Goal: Transaction & Acquisition: Purchase product/service

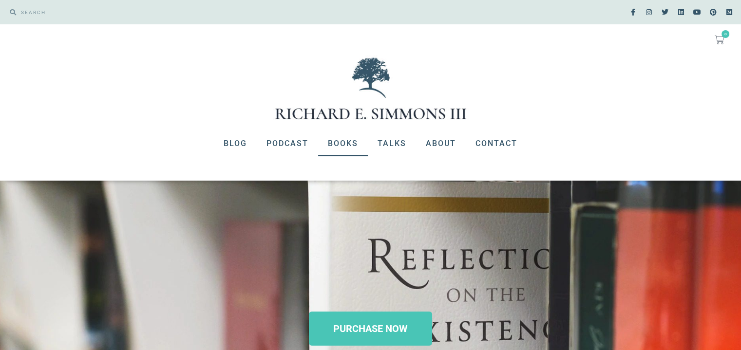
click at [339, 145] on link "Books" at bounding box center [343, 143] width 50 height 25
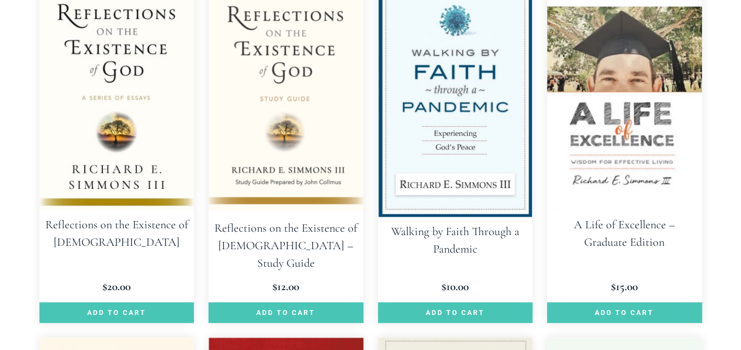
scroll to position [1023, 0]
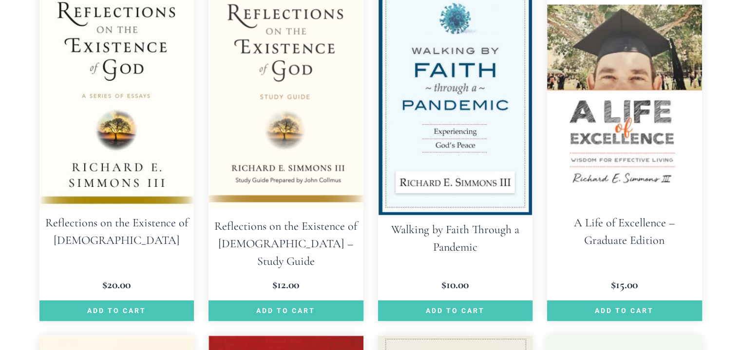
click at [133, 190] on img at bounding box center [116, 93] width 155 height 232
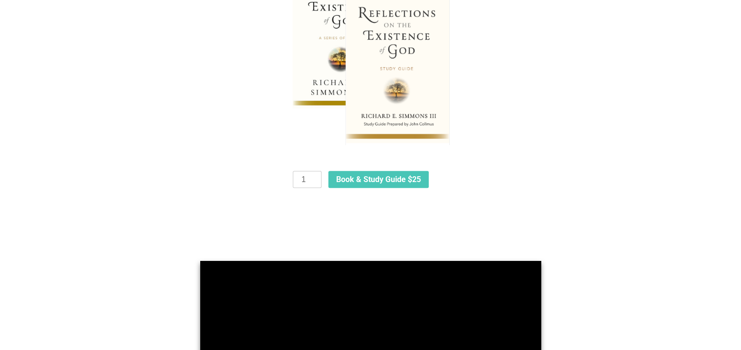
scroll to position [585, 0]
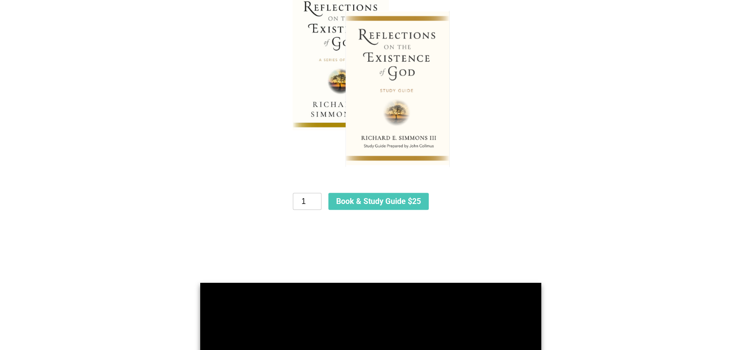
click at [310, 200] on input "1" at bounding box center [307, 202] width 28 height 18
type input "10"
click at [368, 202] on span "Book & Study Guide $25" at bounding box center [378, 202] width 85 height 8
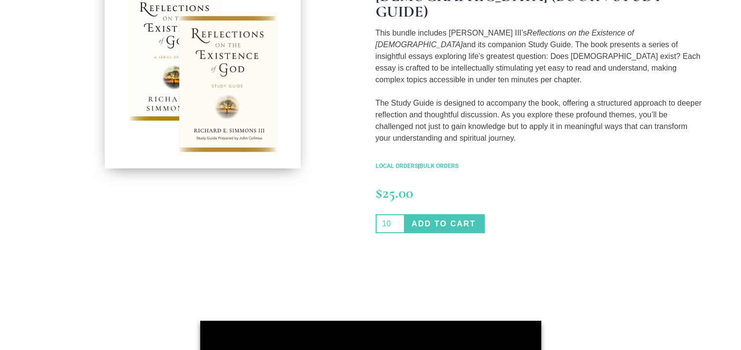
scroll to position [244, 0]
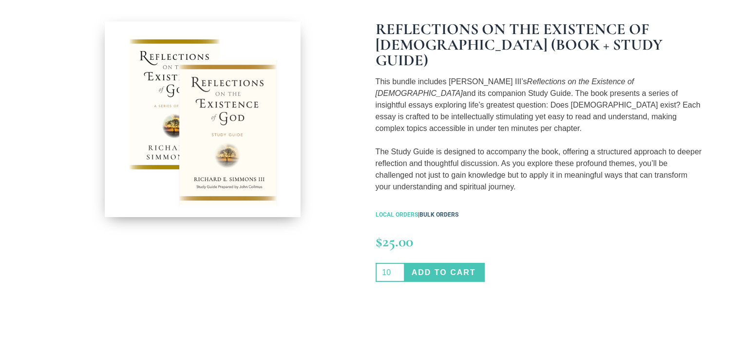
click at [428, 211] on link "BULK ORDERS" at bounding box center [438, 214] width 39 height 7
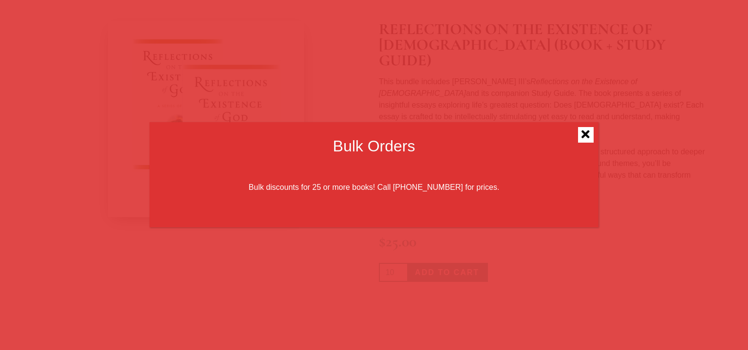
click at [587, 136] on icon "Close" at bounding box center [586, 135] width 8 height 12
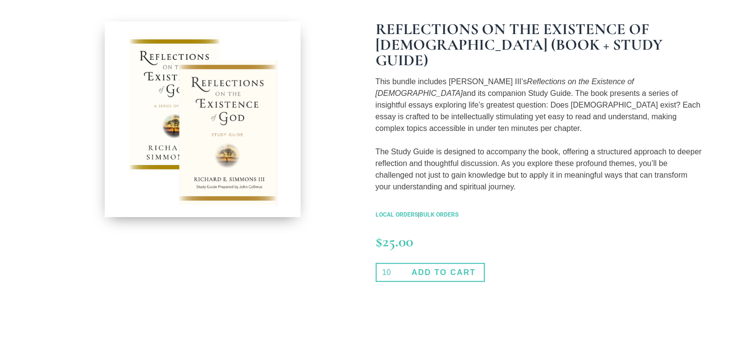
click at [470, 263] on button "Add to cart" at bounding box center [444, 272] width 81 height 19
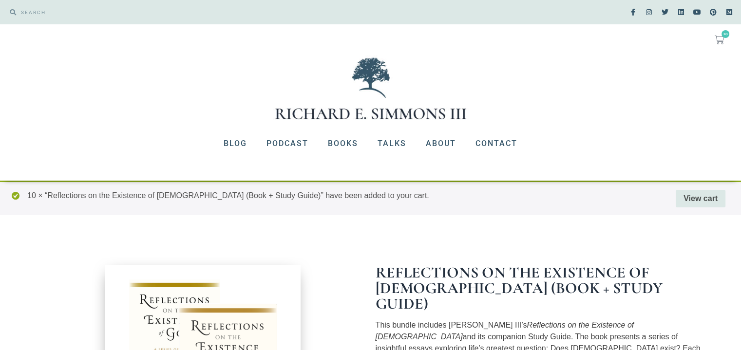
click at [722, 38] on icon at bounding box center [720, 40] width 10 height 10
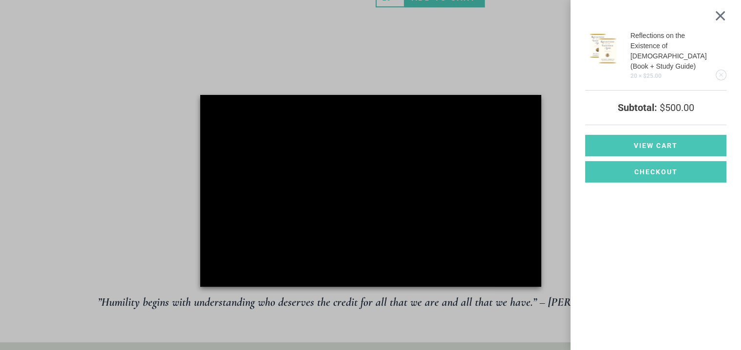
scroll to position [536, 0]
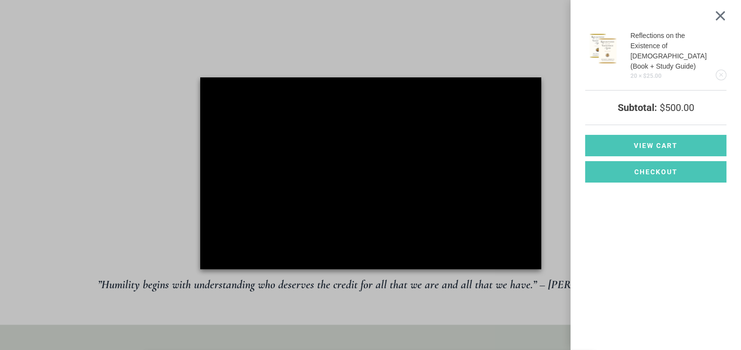
click at [342, 175] on div "Reflections on the Existence of God (Book + Study Guide) 20 × $ 25.00 Subtotal:…" at bounding box center [370, 175] width 741 height 350
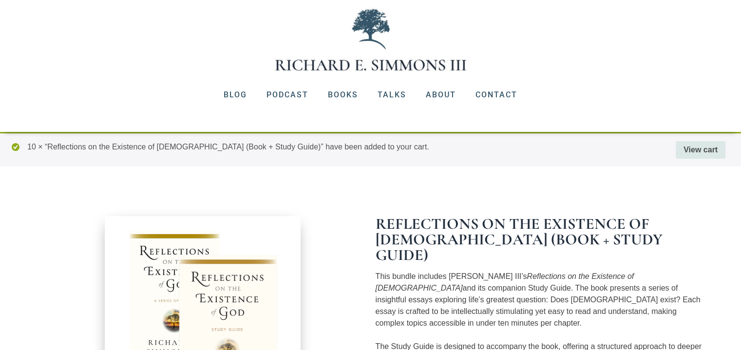
scroll to position [0, 0]
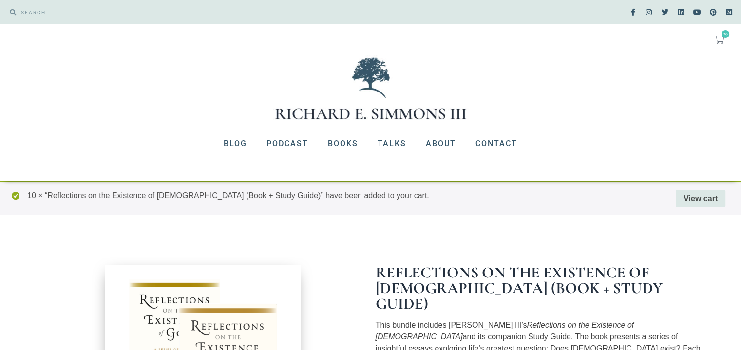
click at [719, 35] on icon at bounding box center [720, 40] width 10 height 10
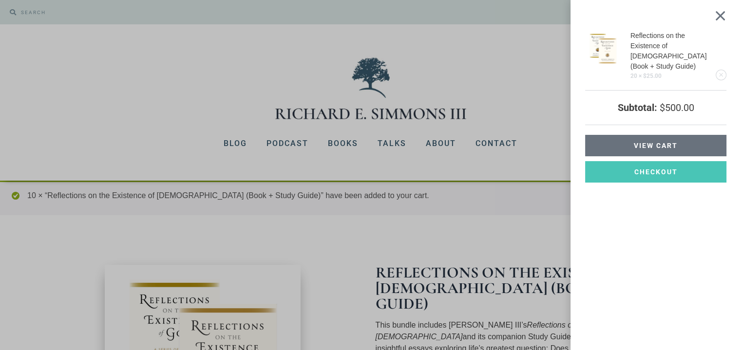
click at [686, 136] on link "View cart" at bounding box center [655, 145] width 141 height 21
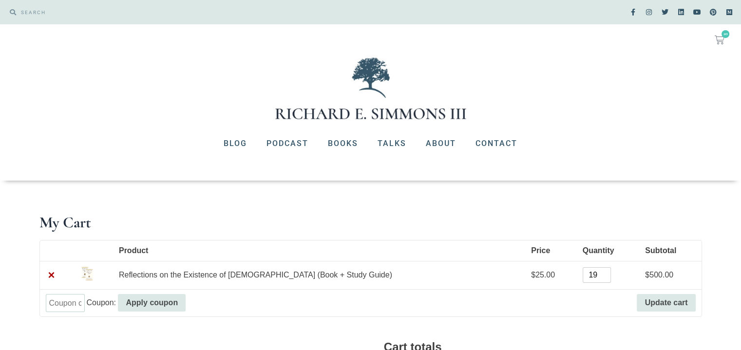
click at [583, 278] on input "19" at bounding box center [597, 275] width 28 height 16
click at [583, 278] on input "18" at bounding box center [597, 275] width 28 height 16
click at [583, 278] on input "17" at bounding box center [597, 275] width 28 height 16
click at [583, 278] on input "16" at bounding box center [597, 275] width 28 height 16
click at [583, 278] on input "15" at bounding box center [597, 275] width 28 height 16
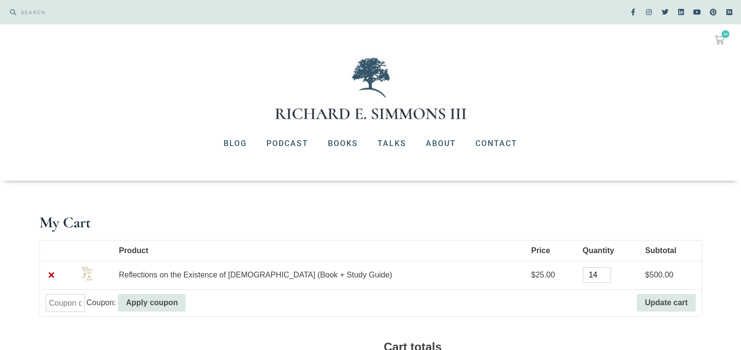
click at [583, 278] on input "14" at bounding box center [597, 275] width 28 height 16
click at [583, 278] on input "13" at bounding box center [597, 275] width 28 height 16
click at [583, 278] on input "12" at bounding box center [597, 275] width 28 height 16
click at [583, 278] on input "11" at bounding box center [597, 275] width 28 height 16
type input "10"
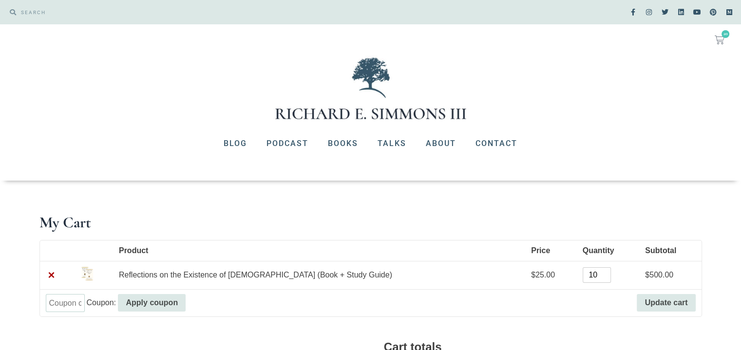
click at [583, 278] on input "10" at bounding box center [597, 275] width 28 height 16
click at [645, 298] on button "Update cart" at bounding box center [666, 303] width 58 height 18
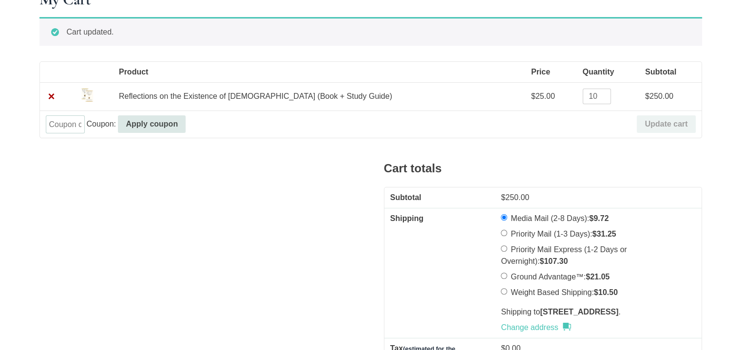
scroll to position [240, 0]
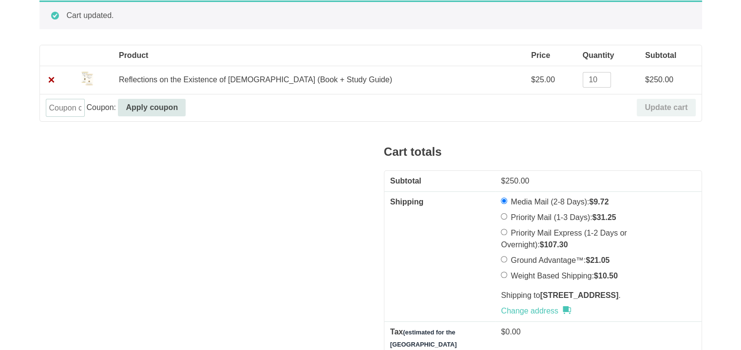
click at [501, 215] on input "Priority Mail (1-3 Days): $ 31.25" at bounding box center [504, 216] width 6 height 6
radio input "true"
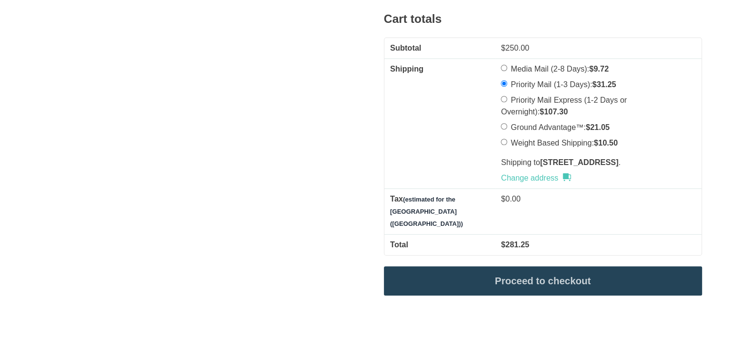
scroll to position [386, 0]
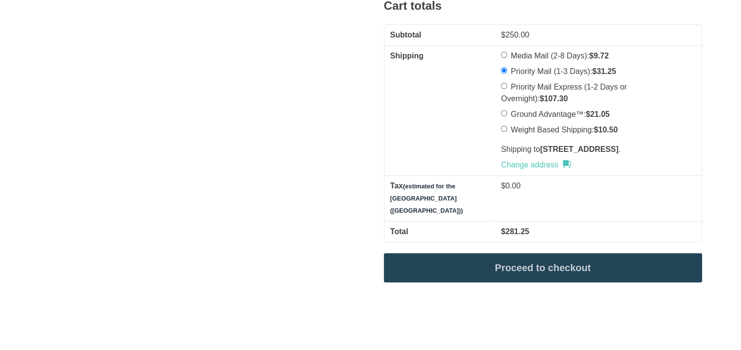
click at [541, 257] on link "Proceed to checkout" at bounding box center [543, 267] width 318 height 29
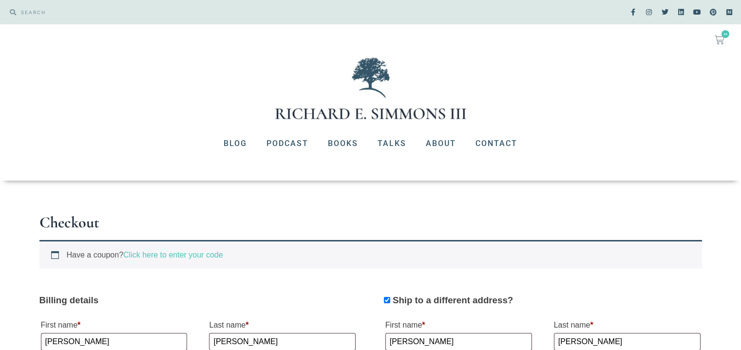
select select "CO"
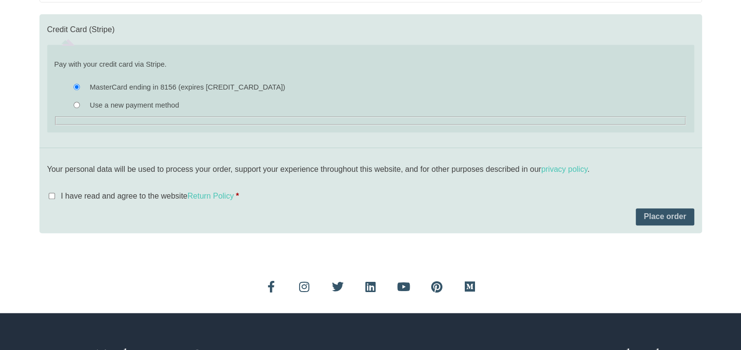
scroll to position [925, 0]
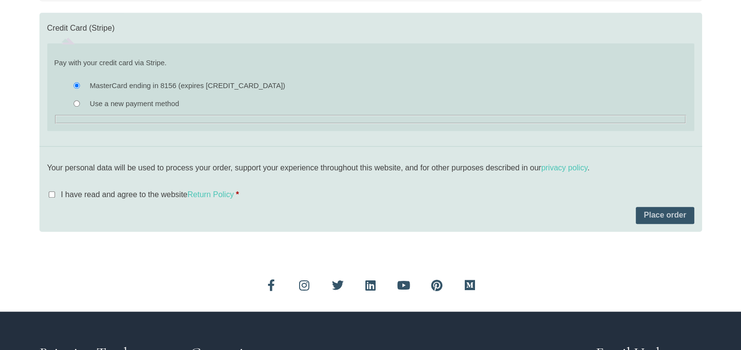
click at [49, 191] on input "I have read and agree to the website Return Policy *" at bounding box center [52, 194] width 6 height 6
checkbox input "true"
click at [671, 211] on button "Place order" at bounding box center [665, 216] width 58 height 18
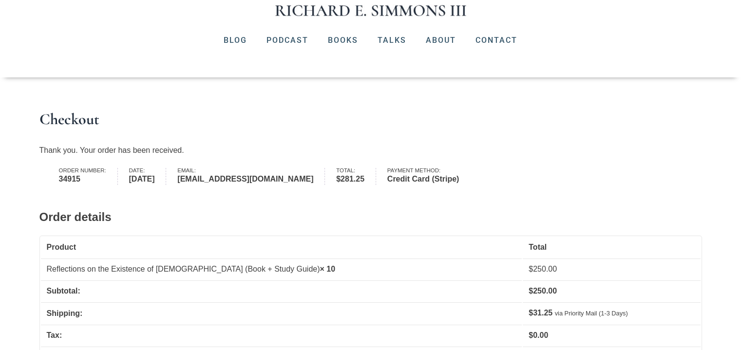
scroll to position [97, 0]
